Goal: Transaction & Acquisition: Purchase product/service

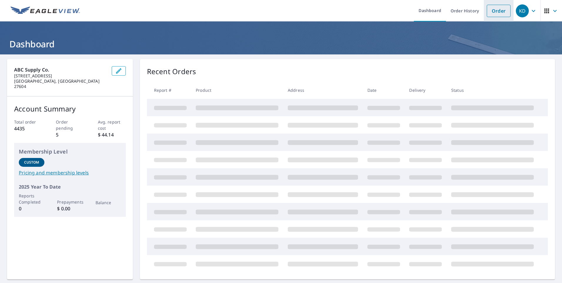
click at [499, 9] on link "Order" at bounding box center [499, 11] width 24 height 12
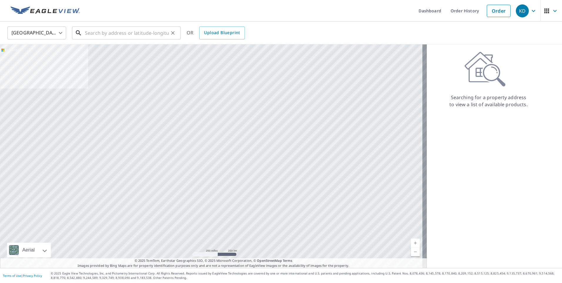
click at [142, 33] on input "text" at bounding box center [127, 33] width 84 height 16
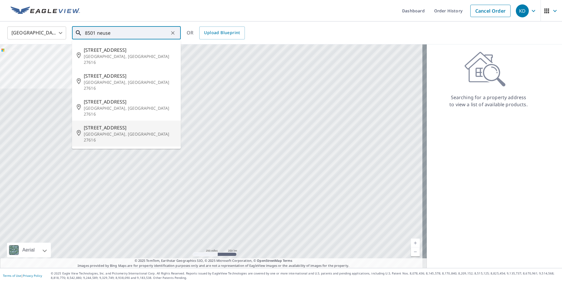
click at [121, 124] on span "[STREET_ADDRESS]" at bounding box center [130, 127] width 92 height 7
type input "[STREET_ADDRESS][PERSON_NAME]"
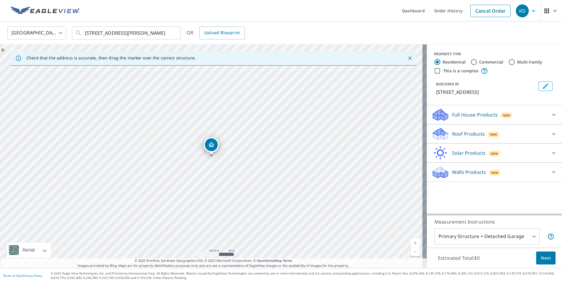
click at [481, 138] on div "Roof Products New" at bounding box center [489, 134] width 115 height 14
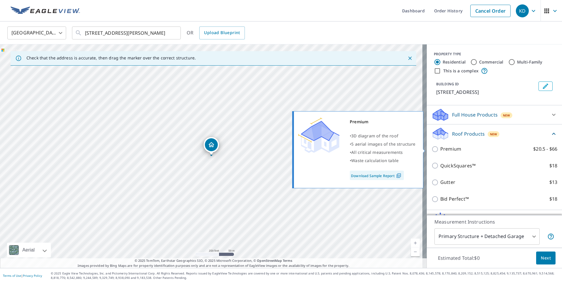
click at [470, 146] on label "Premium $20.5 - $66" at bounding box center [498, 148] width 117 height 7
click at [440, 146] on input "Premium $20.5 - $66" at bounding box center [436, 149] width 9 height 7
checkbox input "true"
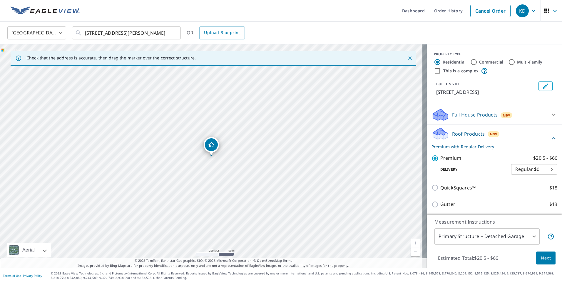
click at [541, 255] on span "Next" at bounding box center [546, 257] width 10 height 7
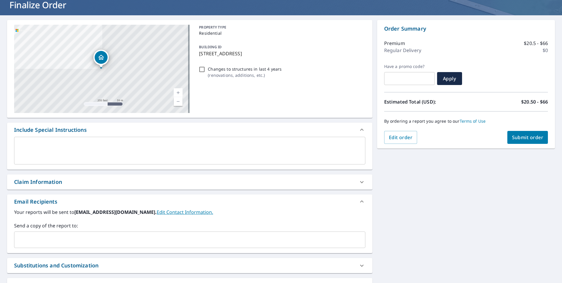
scroll to position [33, 0]
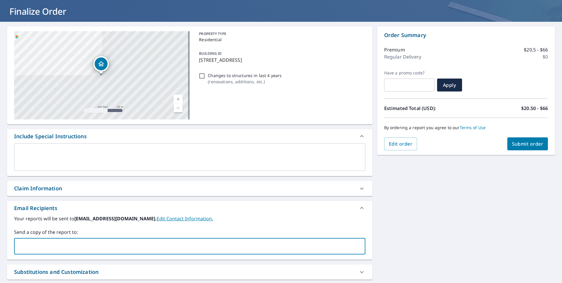
click at [166, 244] on input "text" at bounding box center [185, 246] width 337 height 11
type input "[PERSON_NAME][EMAIL_ADDRESS][DOMAIN_NAME]"
click at [532, 140] on button "Submit order" at bounding box center [527, 143] width 41 height 13
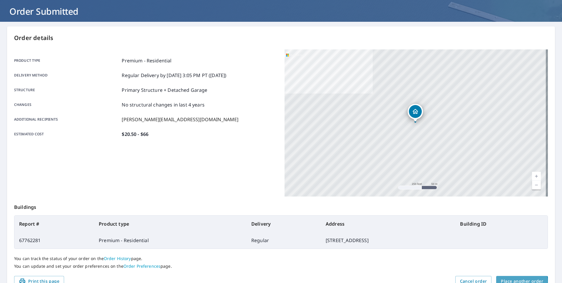
click at [509, 282] on span "Place another order" at bounding box center [522, 281] width 42 height 7
